Goal: Register for event/course

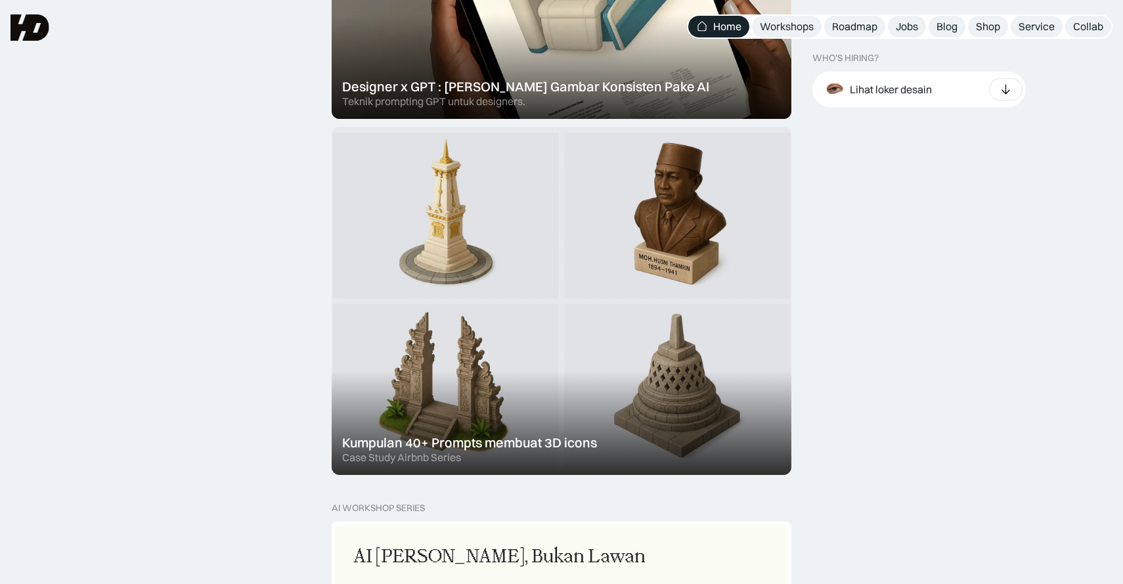
scroll to position [407, 0]
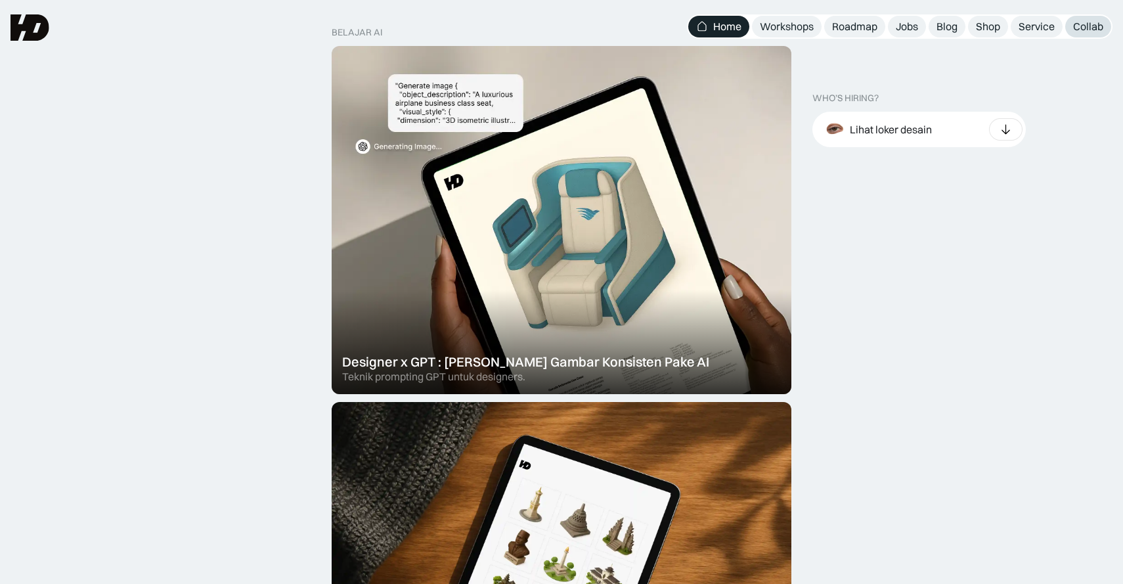
click at [1104, 33] on link "Collab" at bounding box center [1088, 27] width 46 height 22
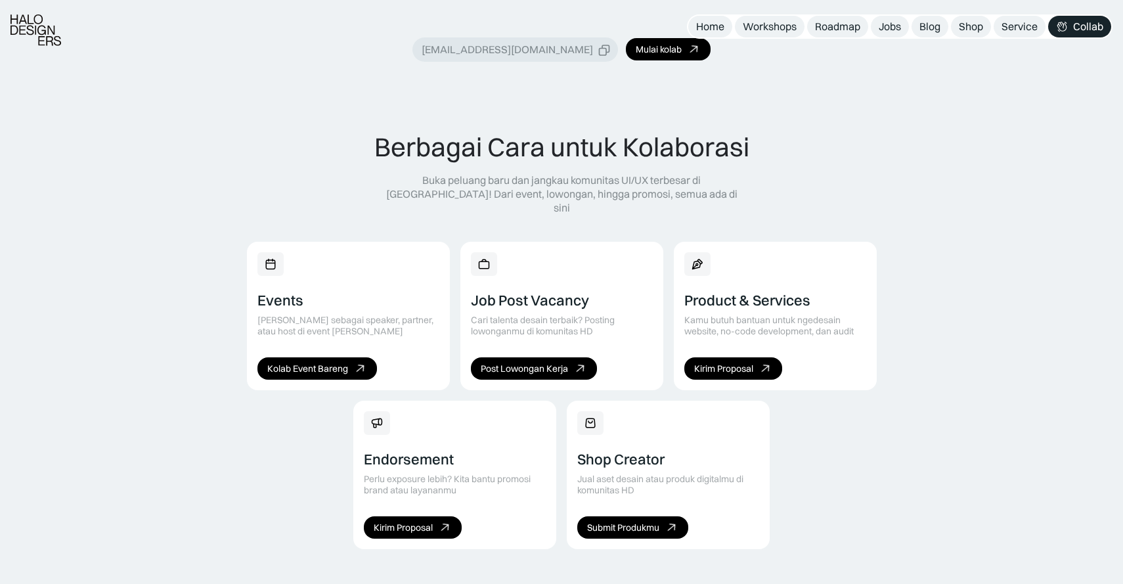
scroll to position [692, 0]
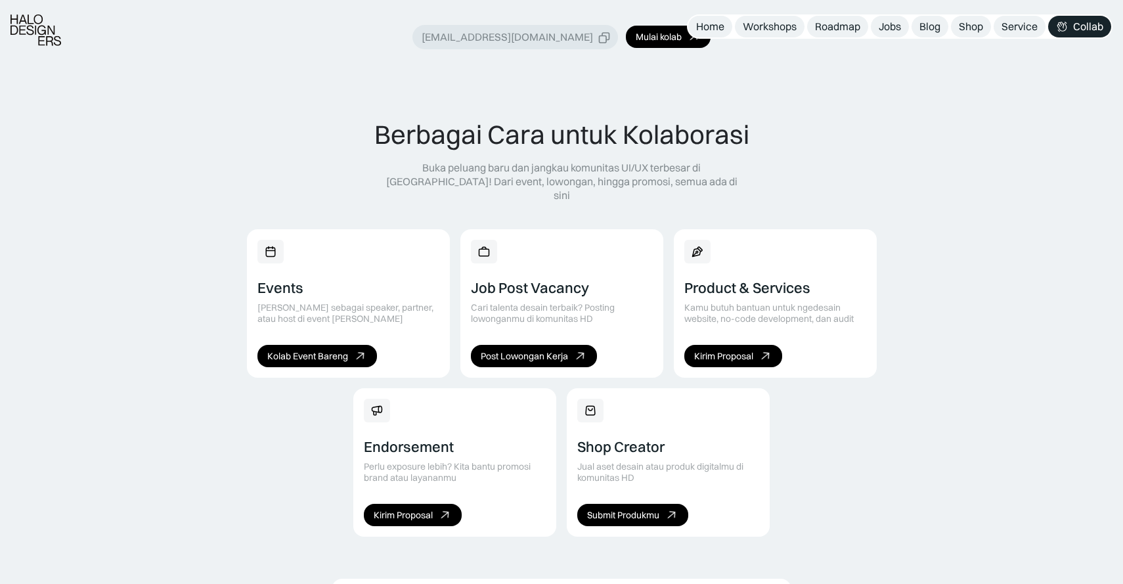
click at [289, 279] on div "Events" at bounding box center [280, 287] width 46 height 17
click at [306, 351] on div "Kolab Event Bareng" at bounding box center [307, 356] width 81 height 11
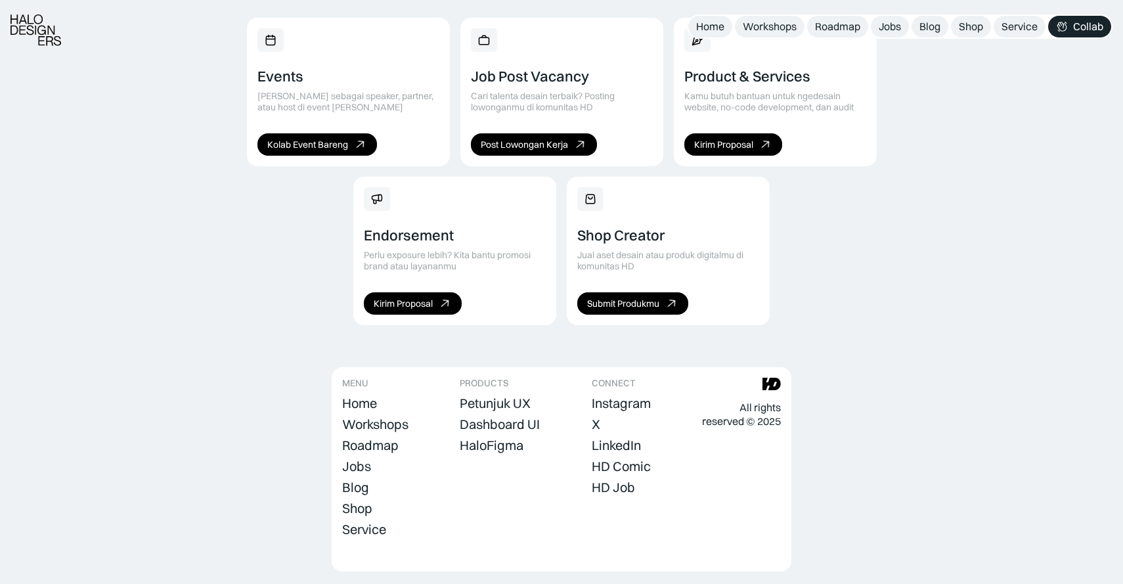
scroll to position [906, 0]
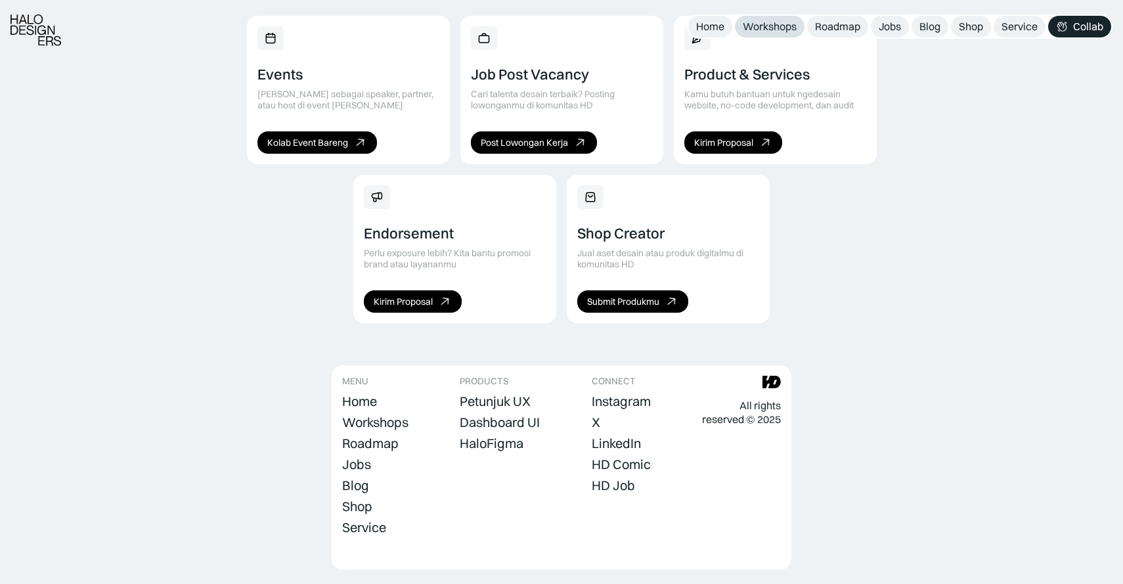
click at [782, 31] on div "Workshops" at bounding box center [770, 27] width 54 height 14
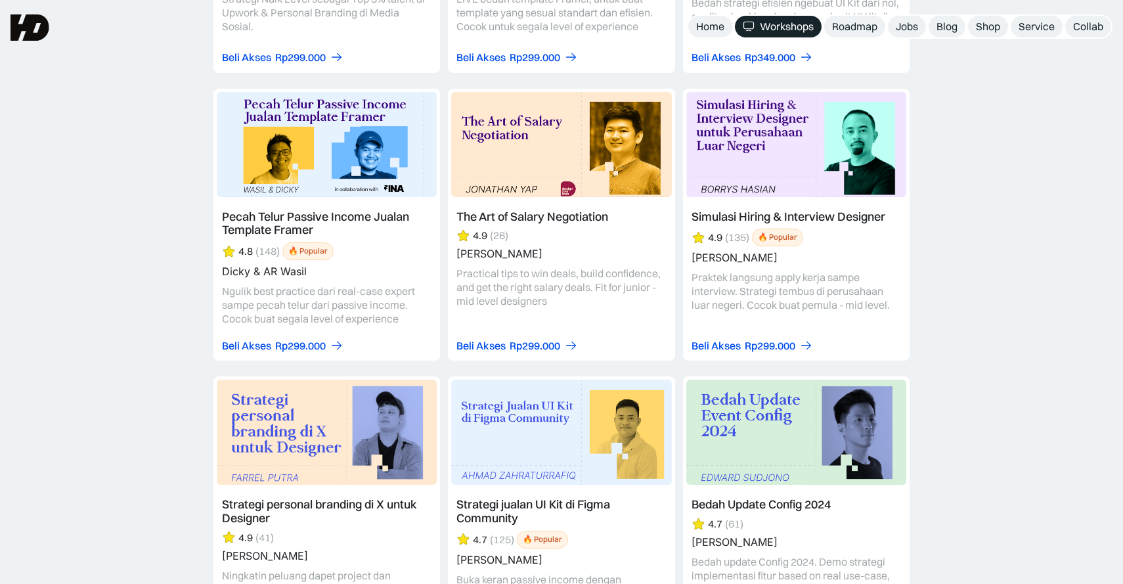
scroll to position [2197, 0]
